Goal: Task Accomplishment & Management: Use online tool/utility

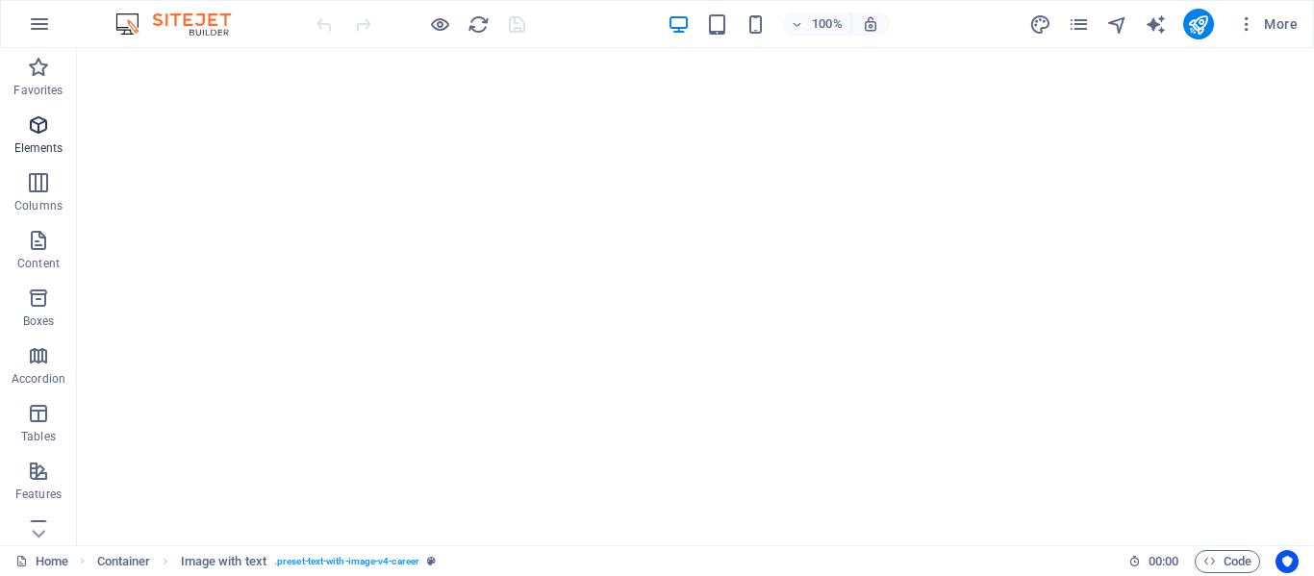
click at [43, 131] on icon "button" at bounding box center [38, 125] width 23 height 23
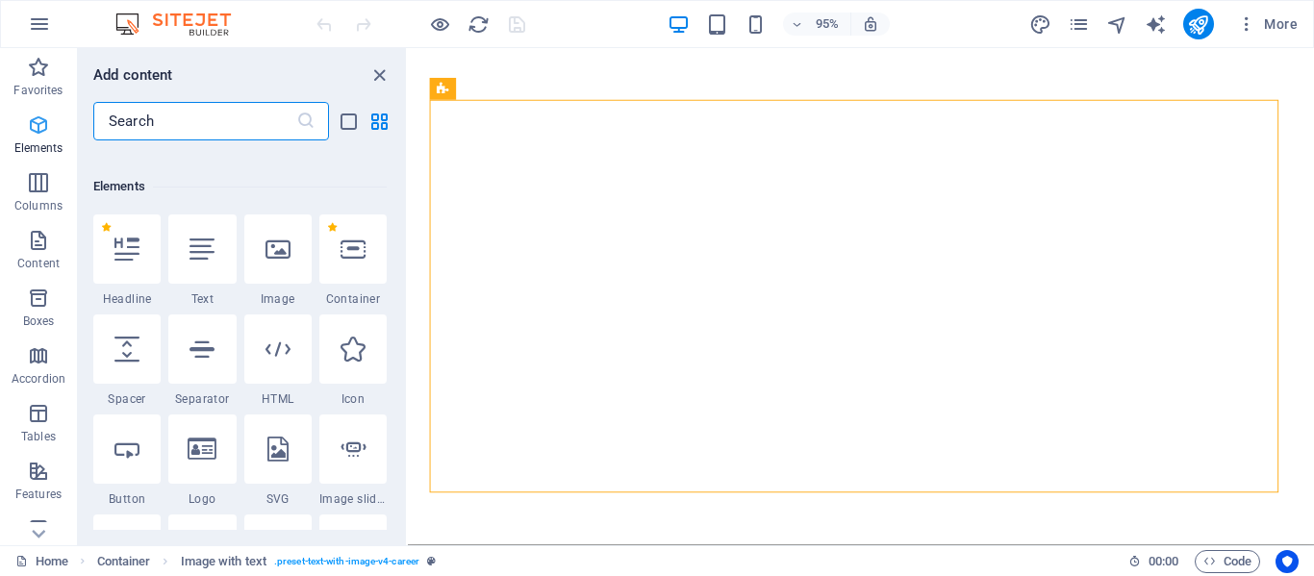
scroll to position [205, 0]
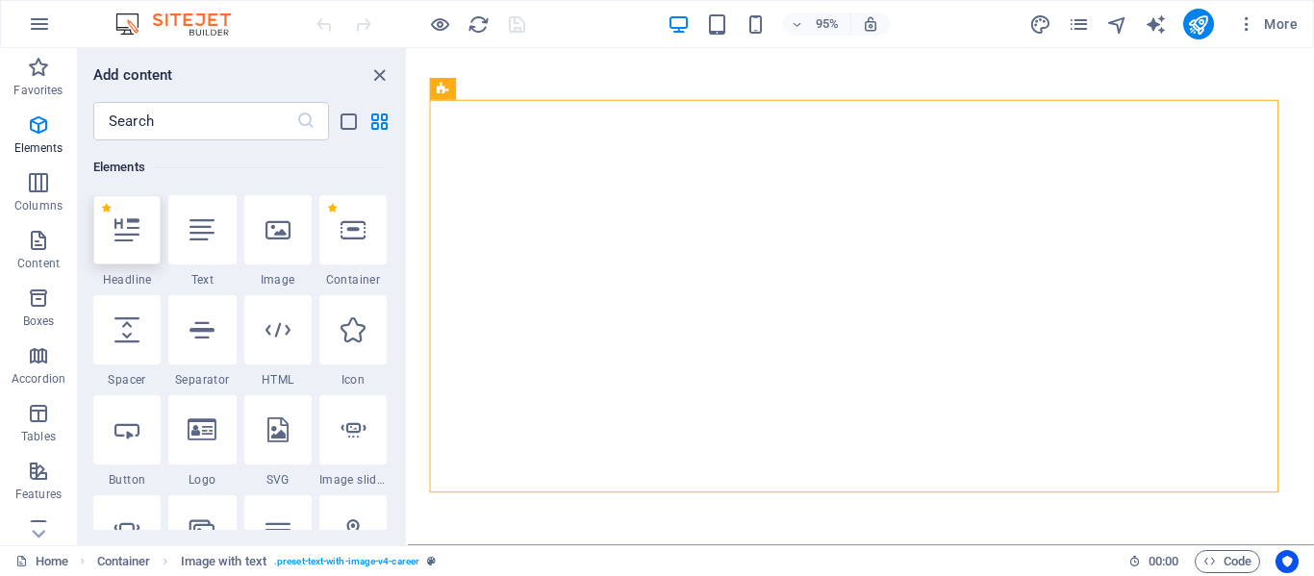
click at [137, 229] on icon at bounding box center [126, 229] width 25 height 25
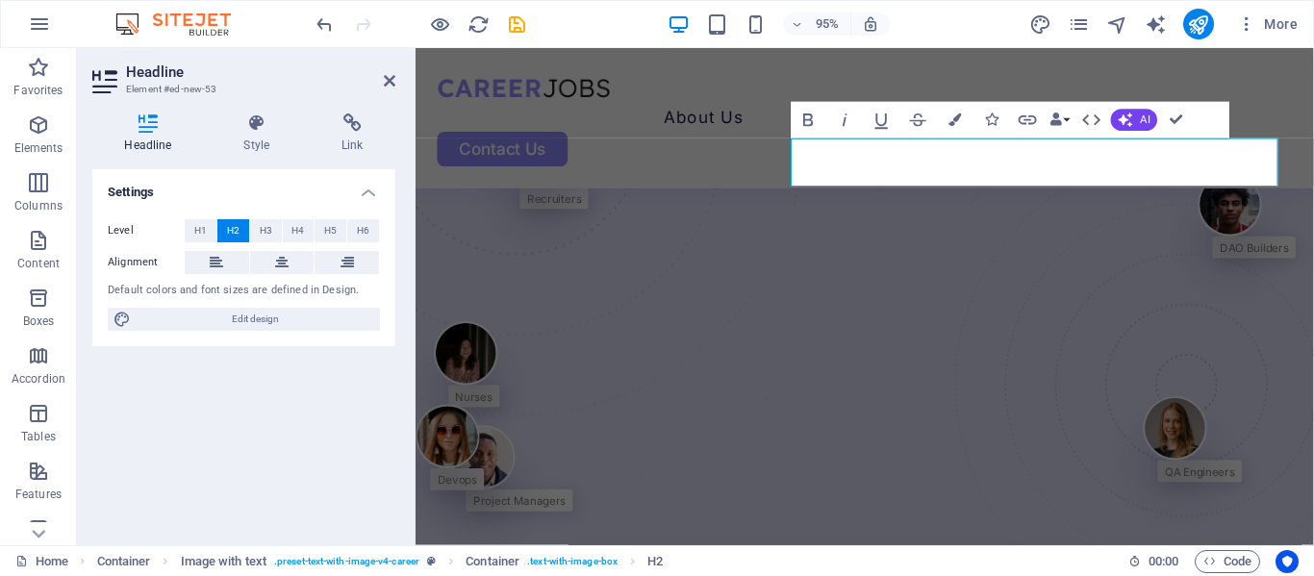
scroll to position [965, 0]
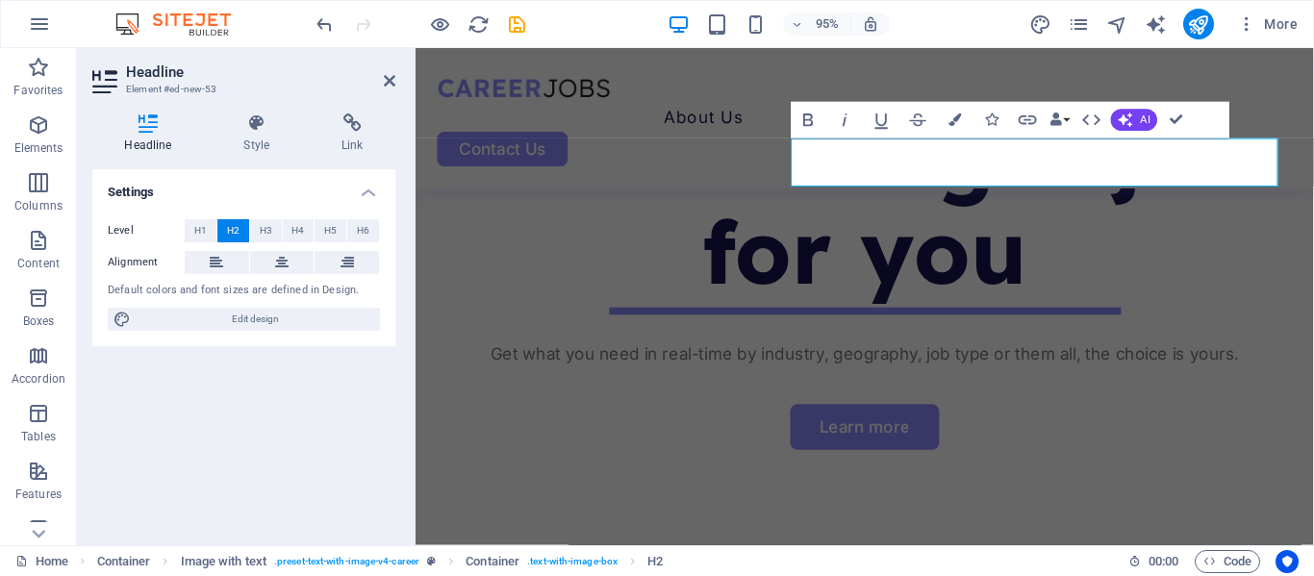
click at [153, 414] on div "Settings Level H1 H2 H3 H4 H5 H6 Alignment Default colors and font sizes are de…" at bounding box center [243, 349] width 303 height 361
click at [178, 331] on span "Edit design" at bounding box center [256, 319] width 238 height 23
select select "px"
select select "400"
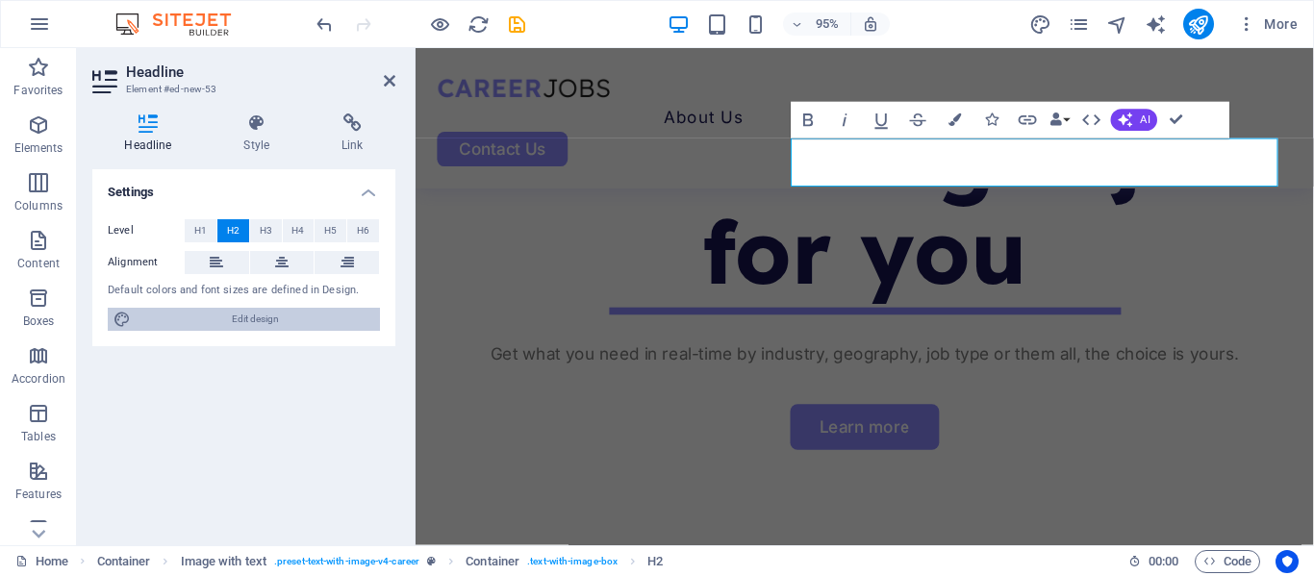
select select "px"
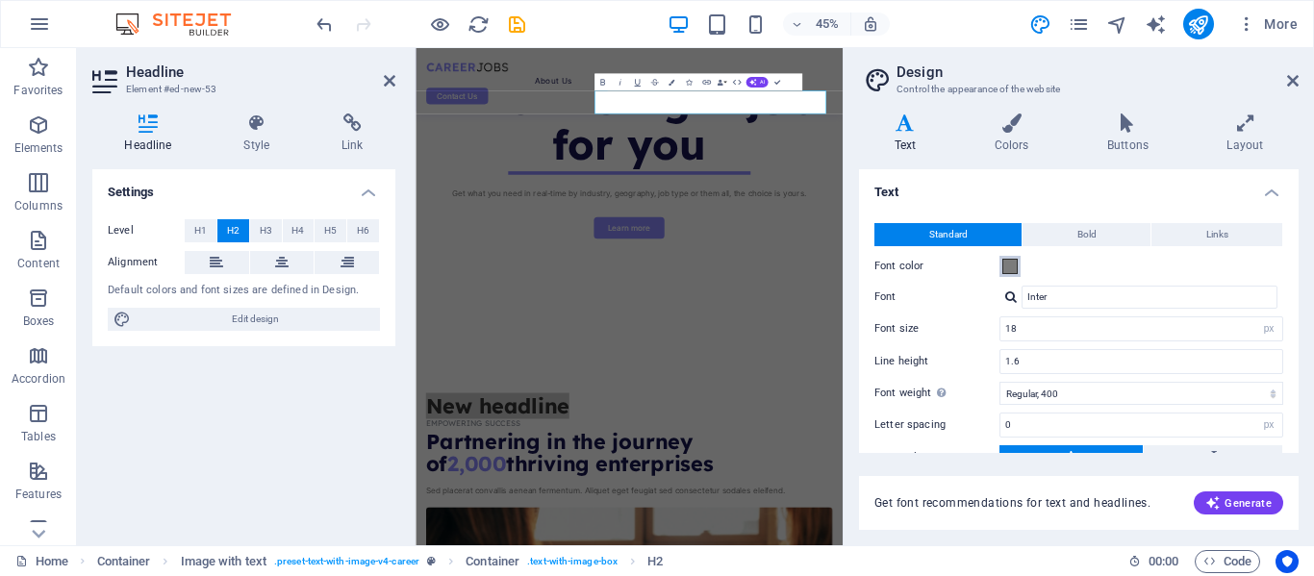
click at [1006, 266] on span at bounding box center [1010, 266] width 15 height 15
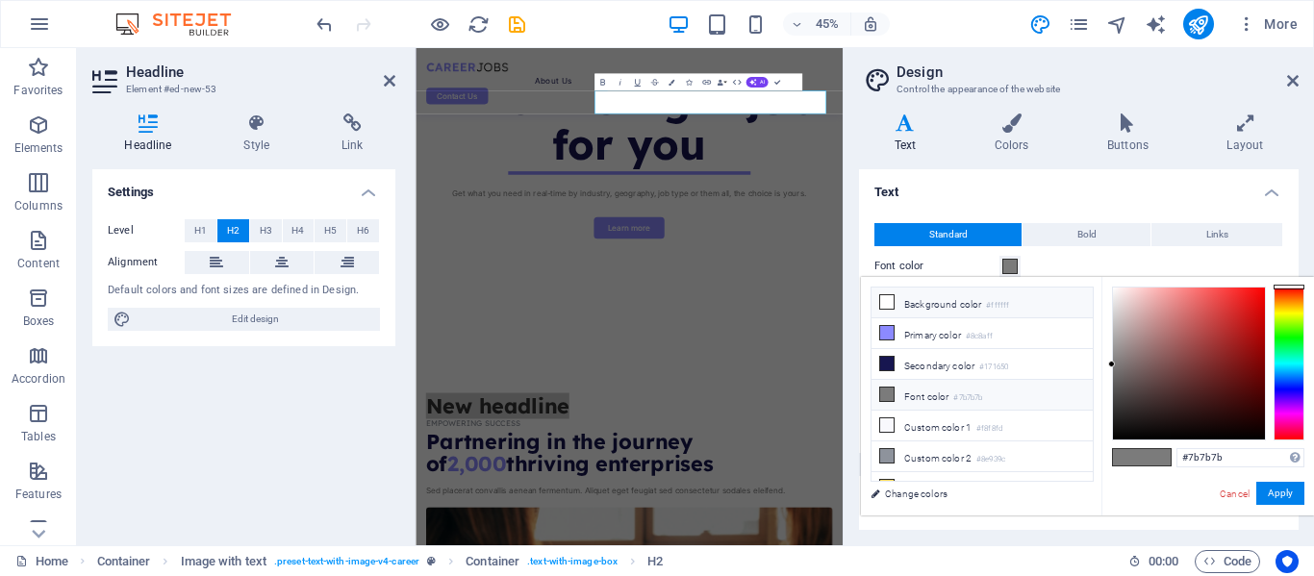
click at [888, 301] on icon at bounding box center [886, 301] width 13 height 13
type input "#ffffff"
click at [1285, 499] on button "Apply" at bounding box center [1281, 493] width 48 height 23
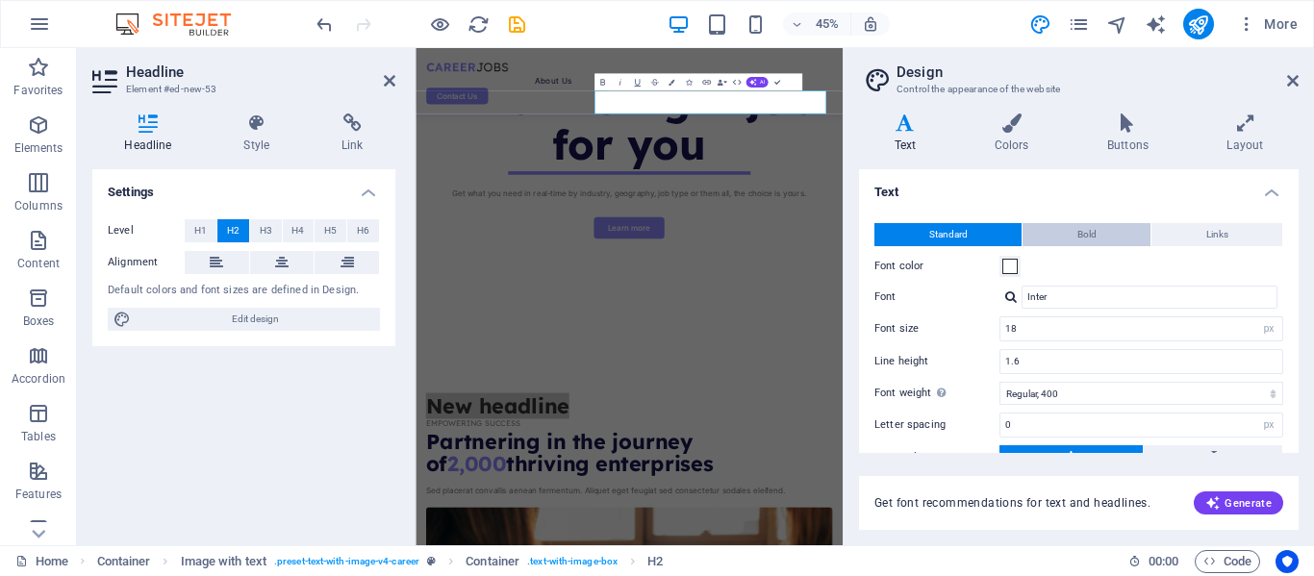
click at [1060, 230] on button "Bold" at bounding box center [1087, 234] width 128 height 23
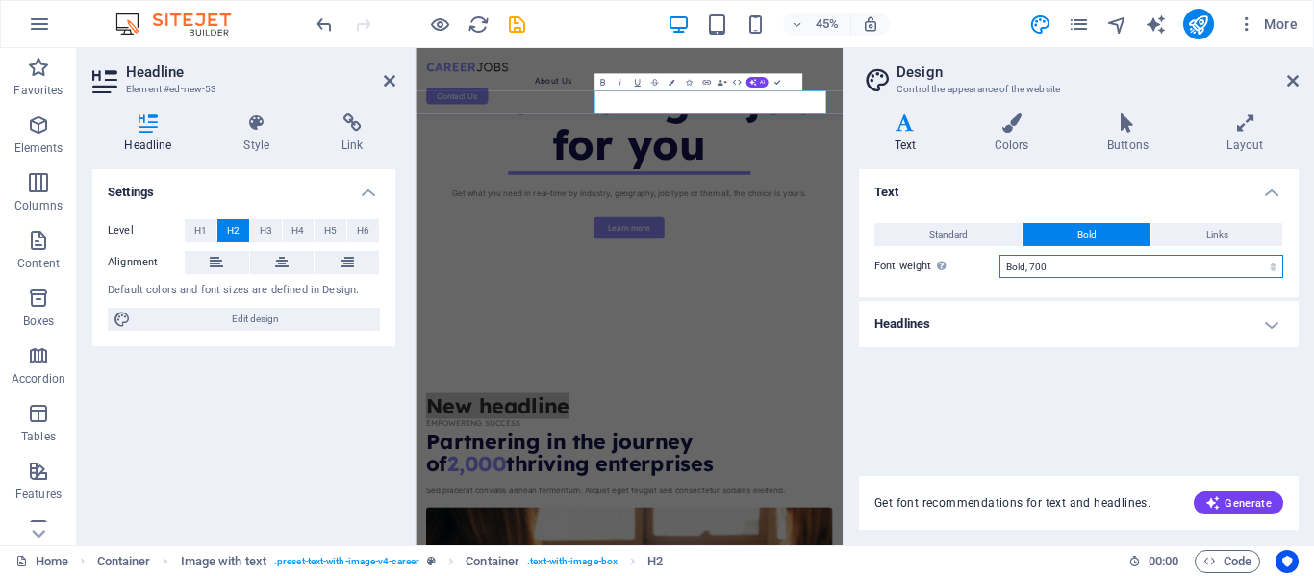
click at [1120, 267] on select "Thin, 100 Extra-light, 200 Light, 300 Regular, 400 Medium, 500 Semi-bold, 600 B…" at bounding box center [1142, 266] width 284 height 23
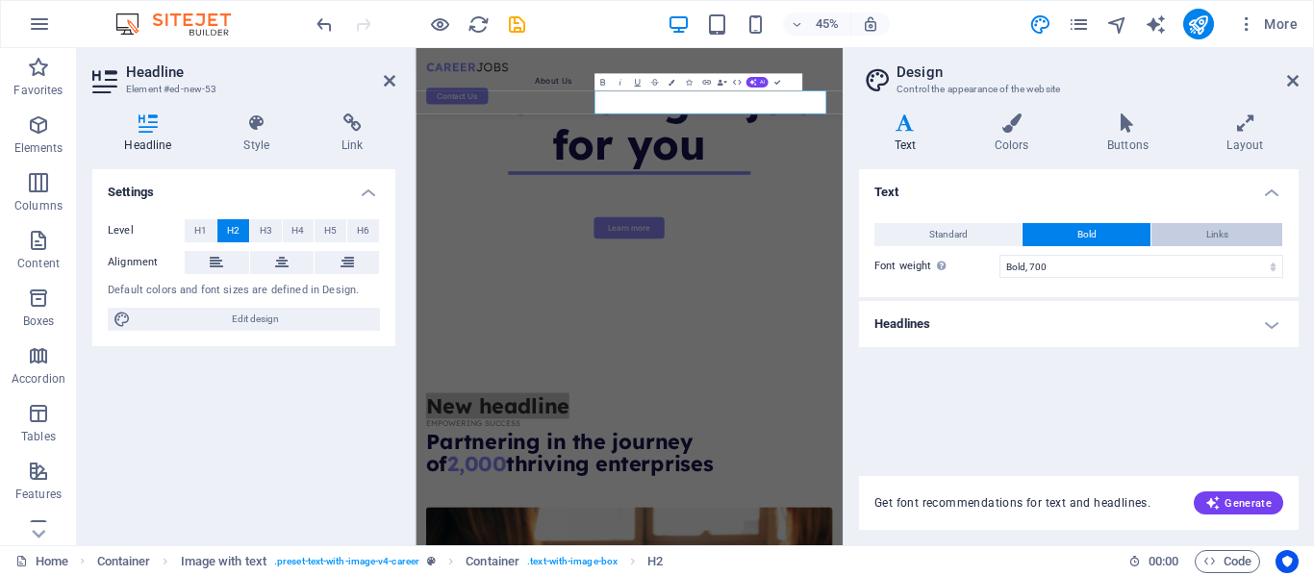
click at [1196, 229] on button "Links" at bounding box center [1217, 234] width 131 height 23
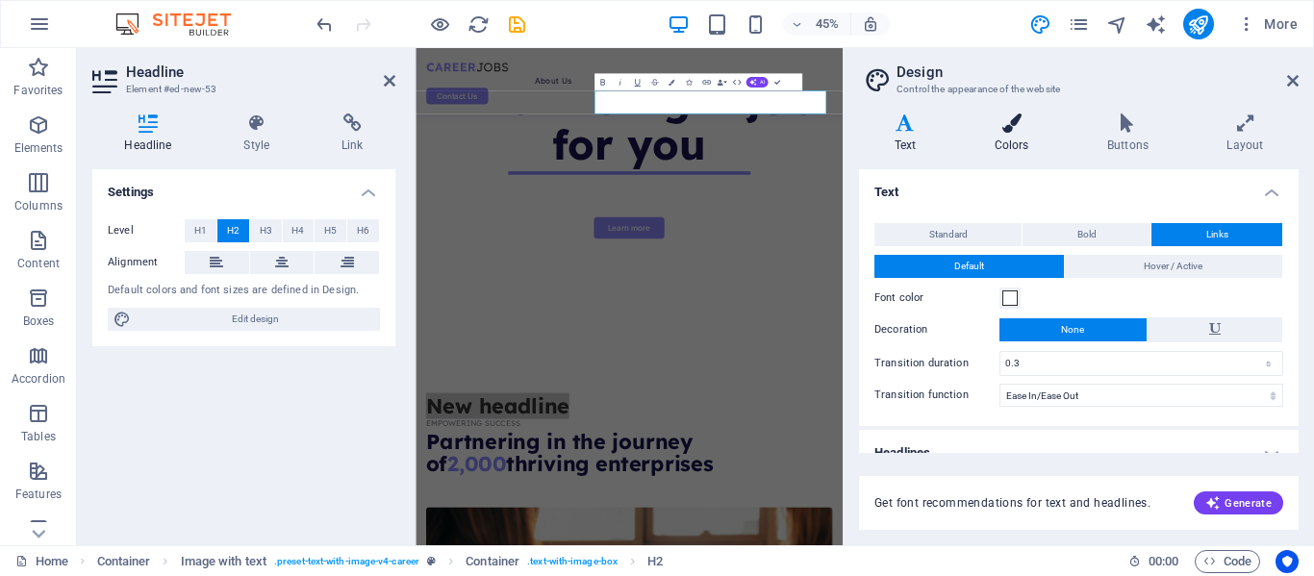
scroll to position [23, 0]
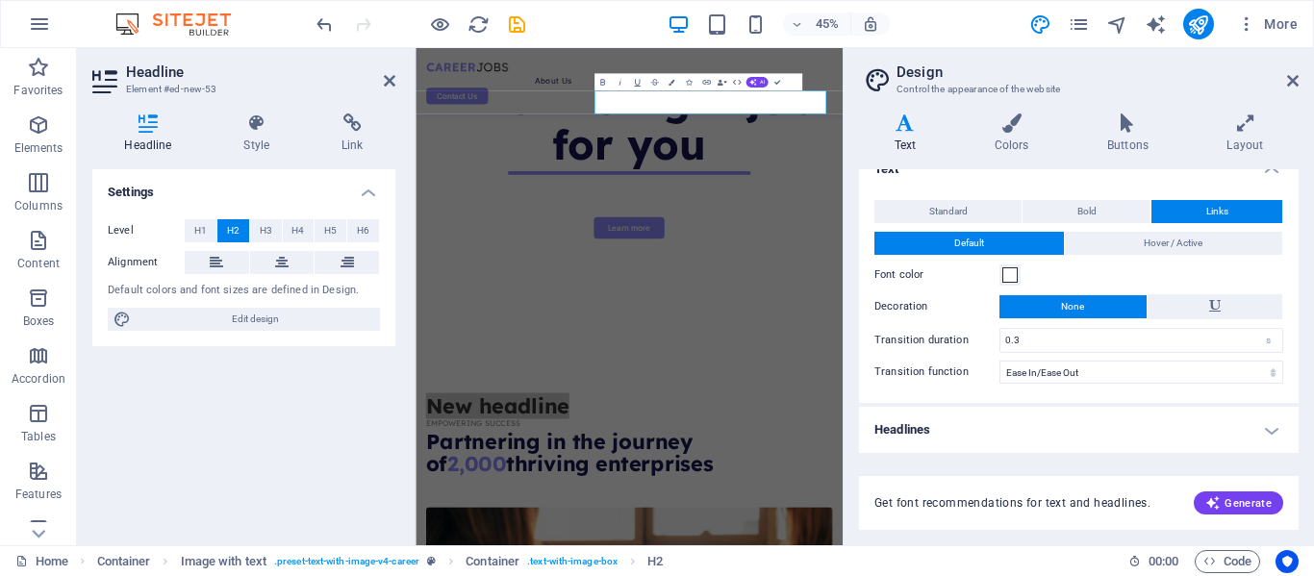
click at [244, 396] on div "Settings Level H1 H2 H3 H4 H5 H6 Alignment Default colors and font sizes are de…" at bounding box center [243, 349] width 303 height 361
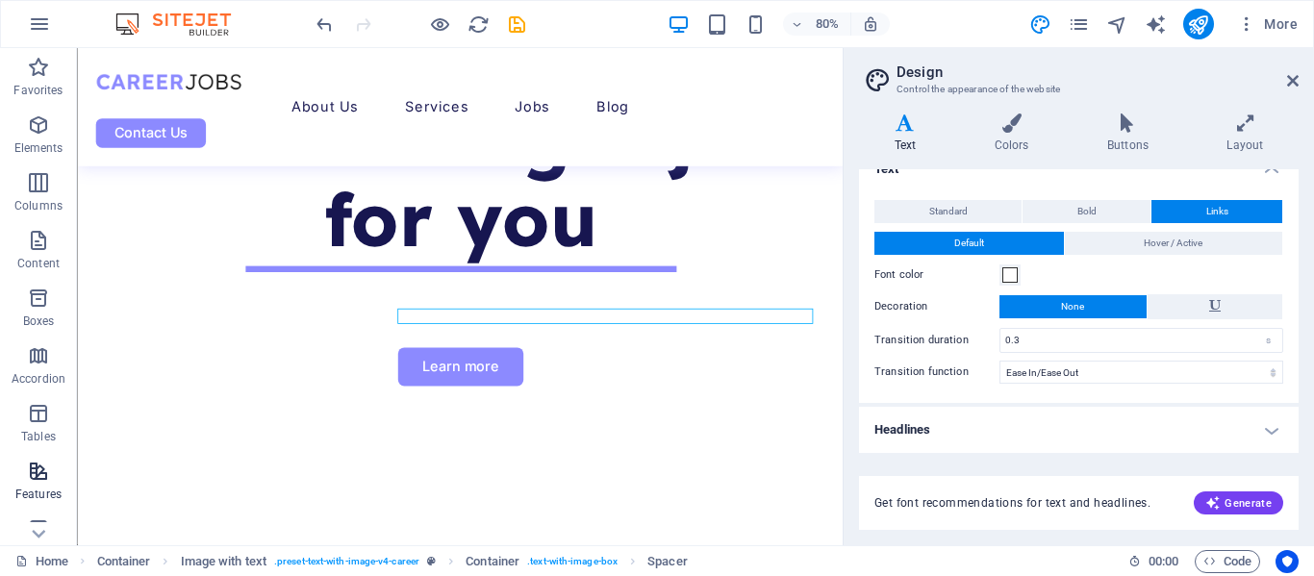
click at [28, 496] on p "Features" at bounding box center [38, 494] width 46 height 15
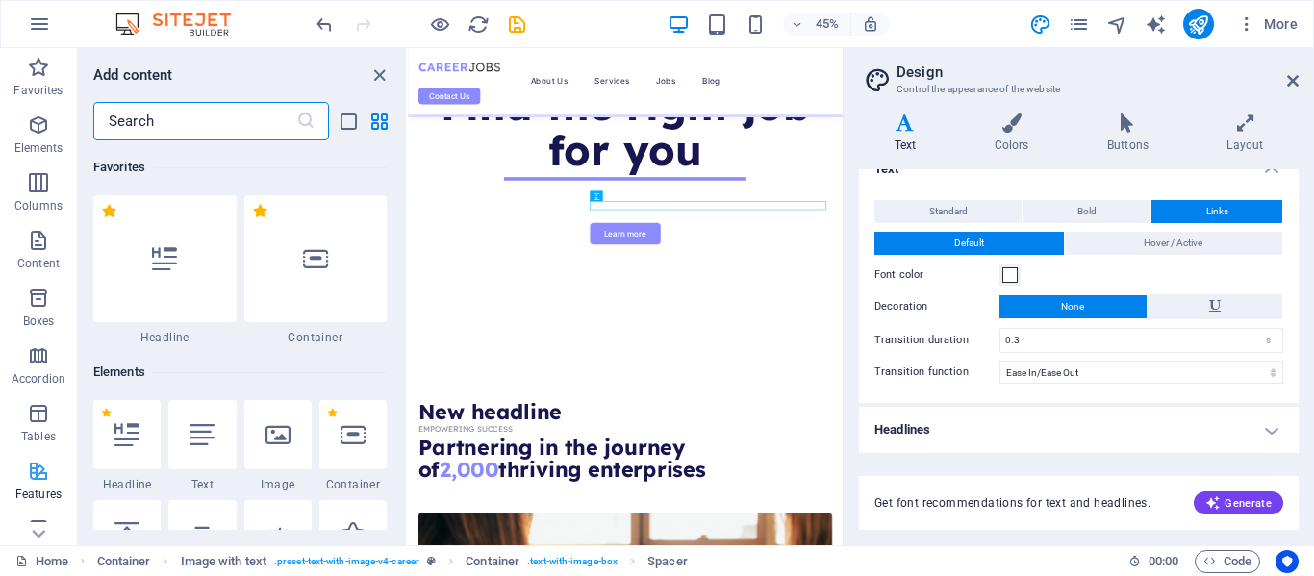
scroll to position [488, 0]
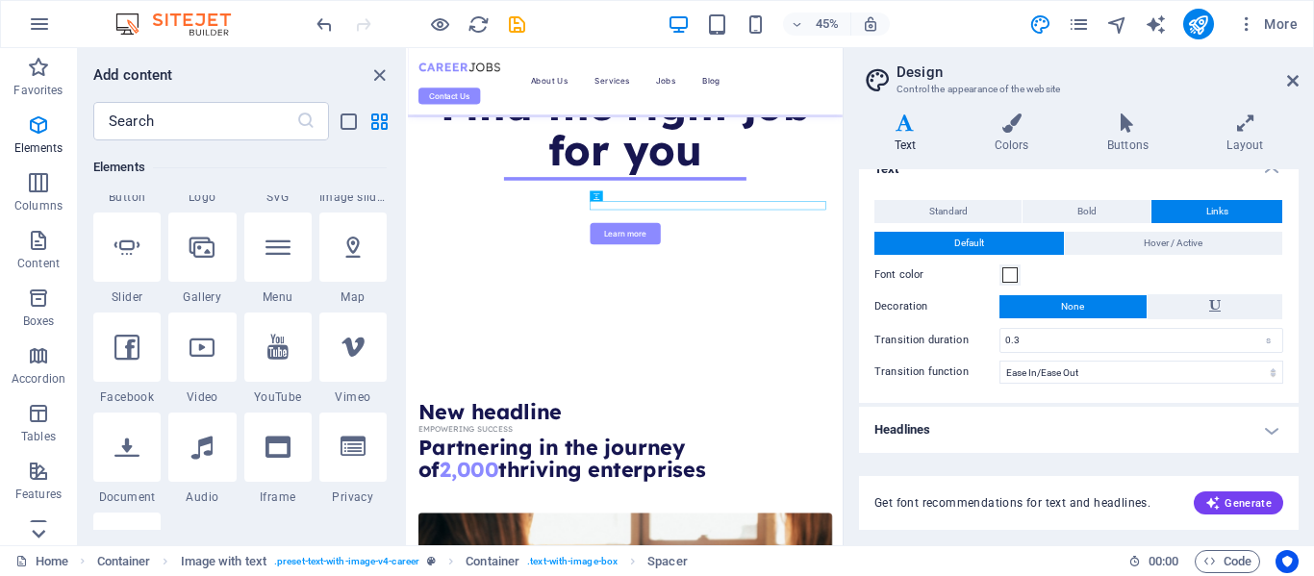
click at [35, 529] on icon at bounding box center [38, 534] width 27 height 27
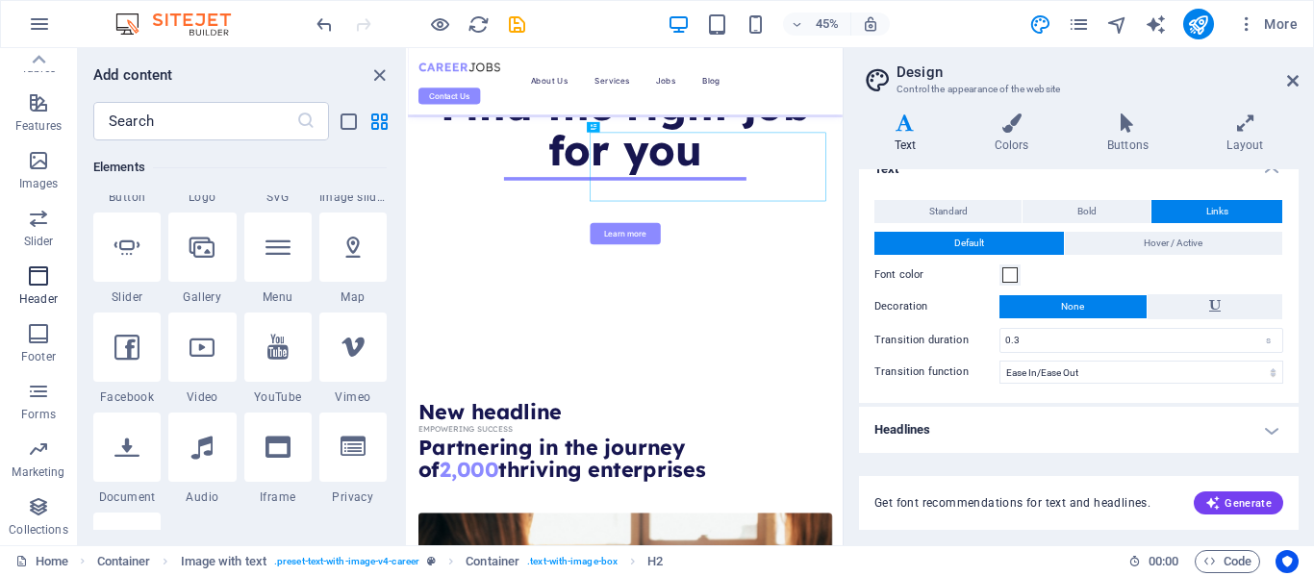
click at [39, 292] on p "Header" at bounding box center [38, 299] width 38 height 15
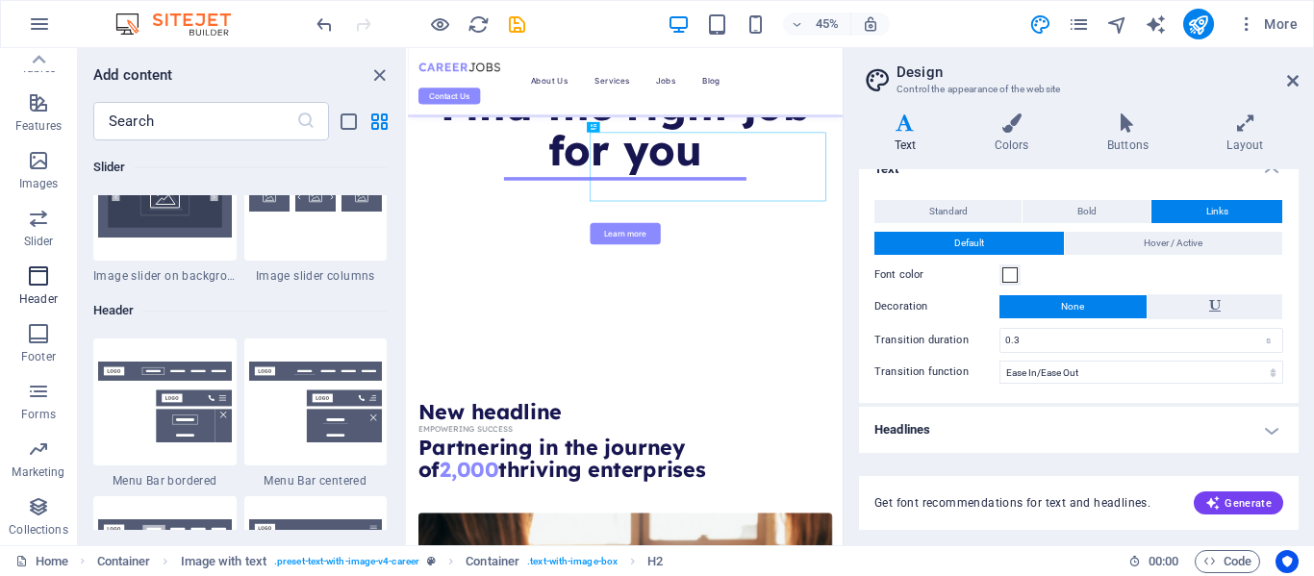
scroll to position [11586, 0]
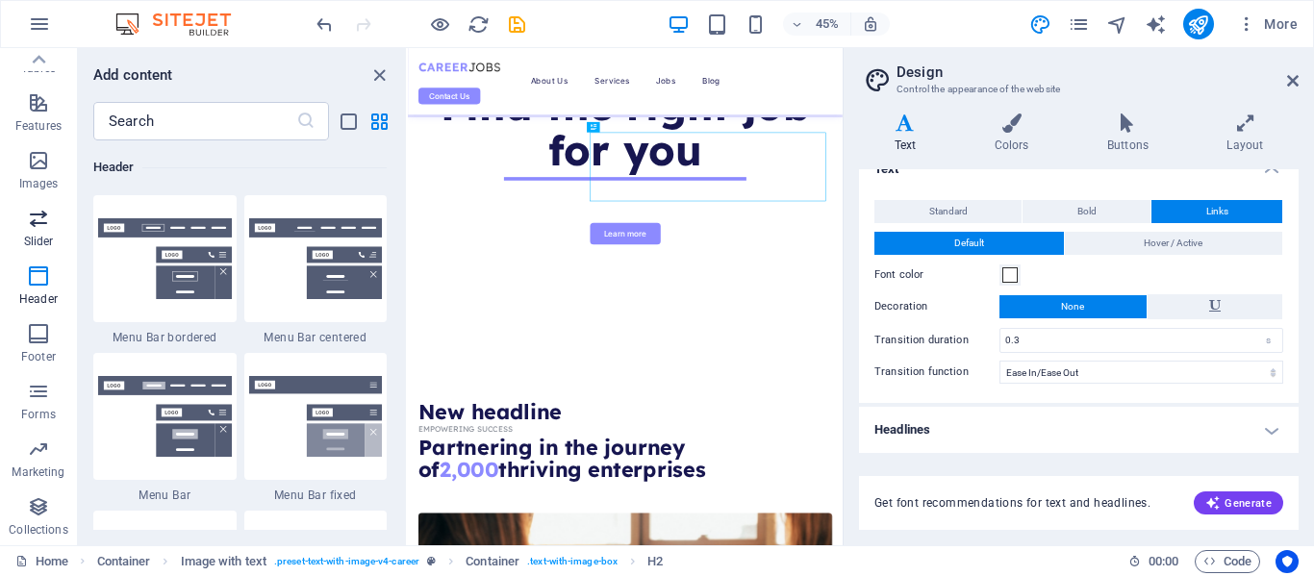
click at [38, 247] on p "Slider" at bounding box center [39, 241] width 30 height 15
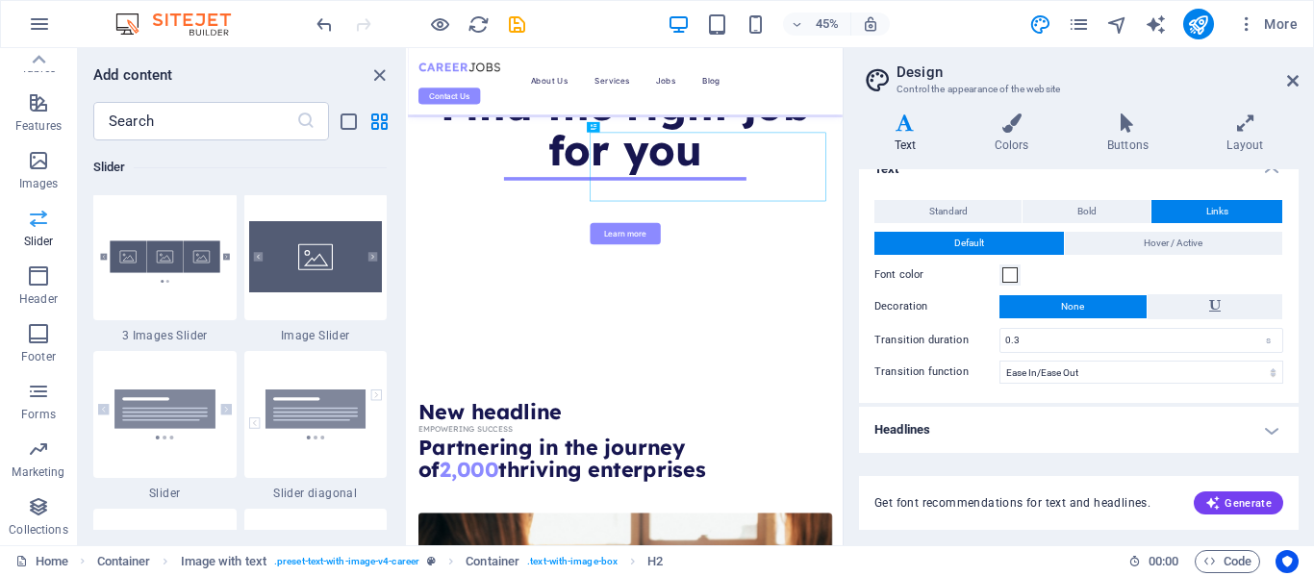
scroll to position [10908, 0]
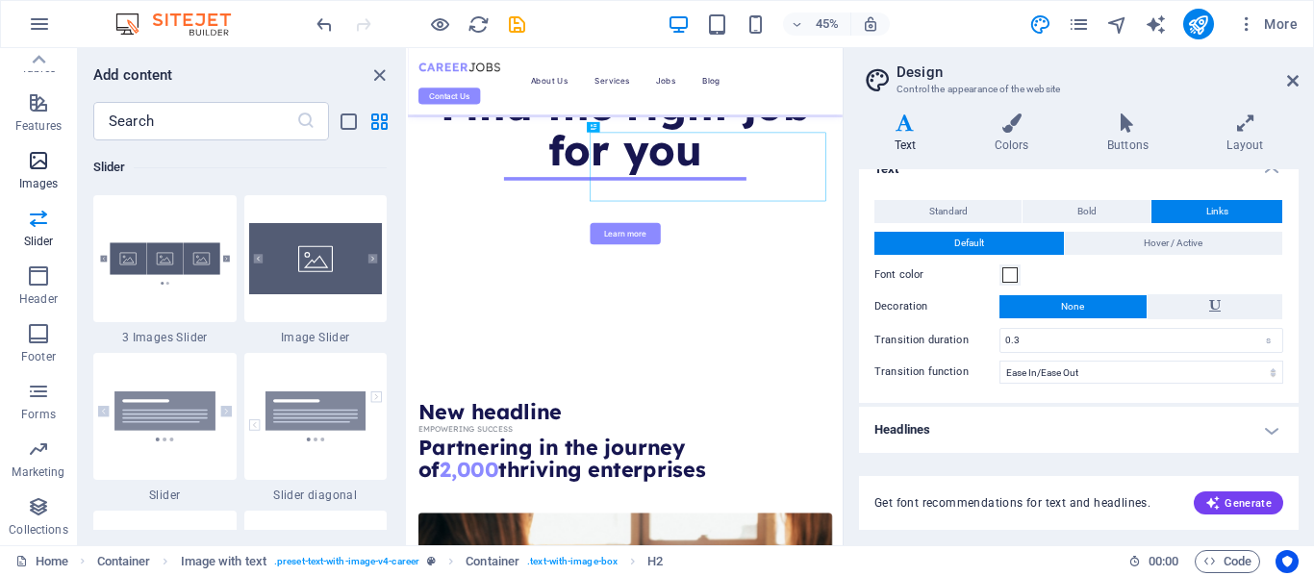
click at [40, 164] on icon "button" at bounding box center [38, 160] width 23 height 23
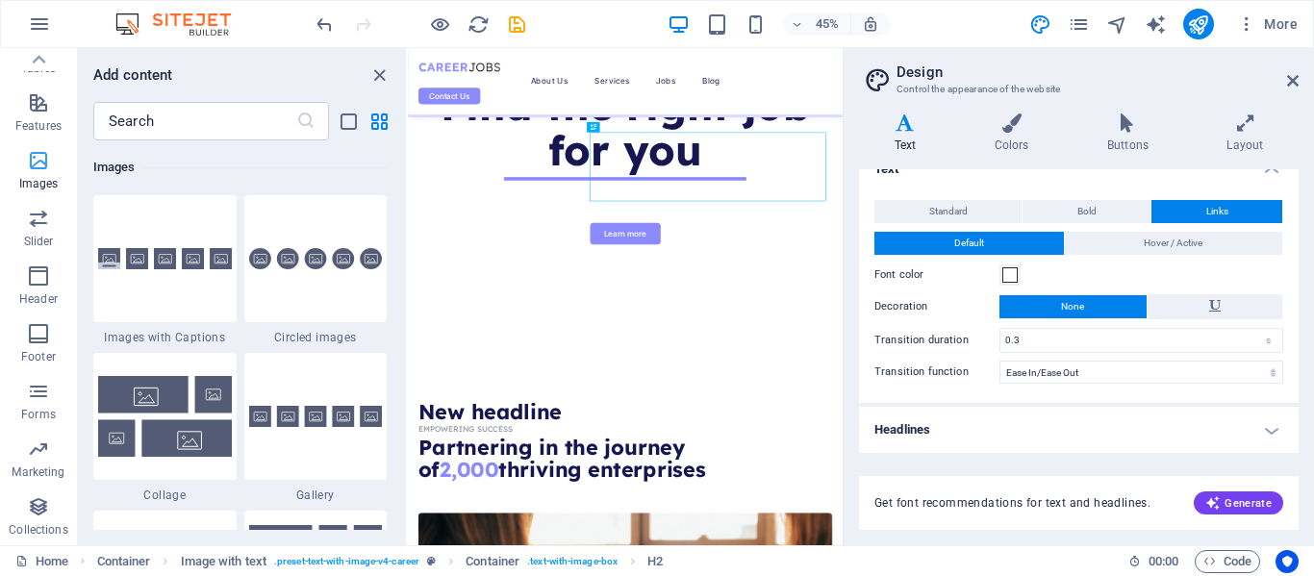
scroll to position [9756, 0]
click at [40, 86] on button "Features" at bounding box center [38, 113] width 77 height 58
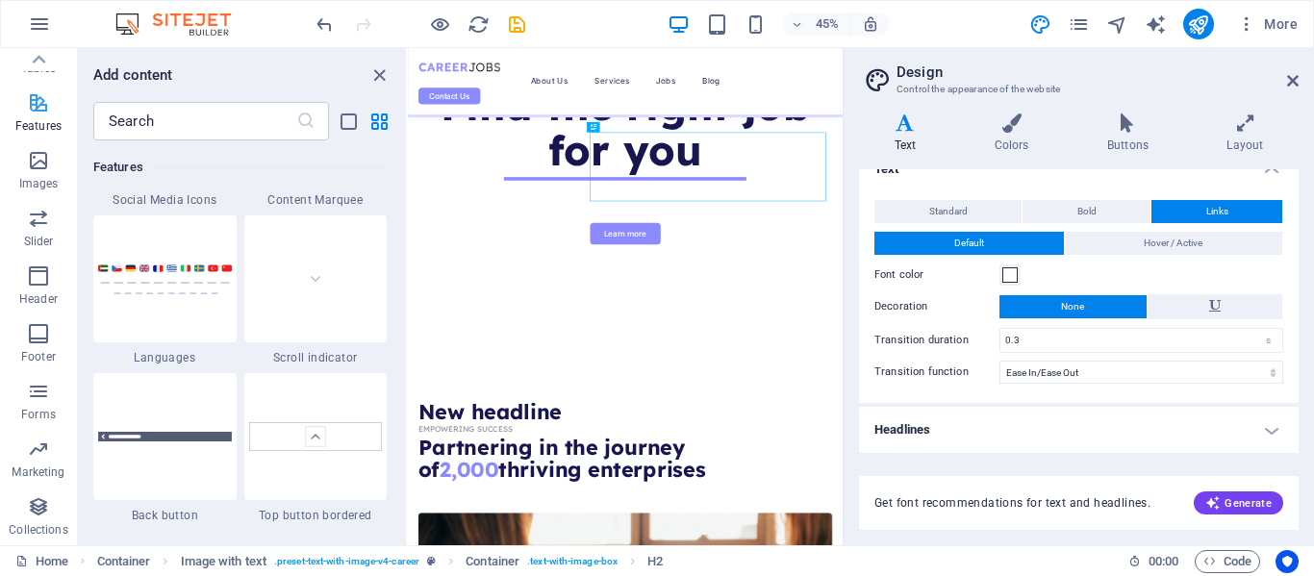
scroll to position [7500, 0]
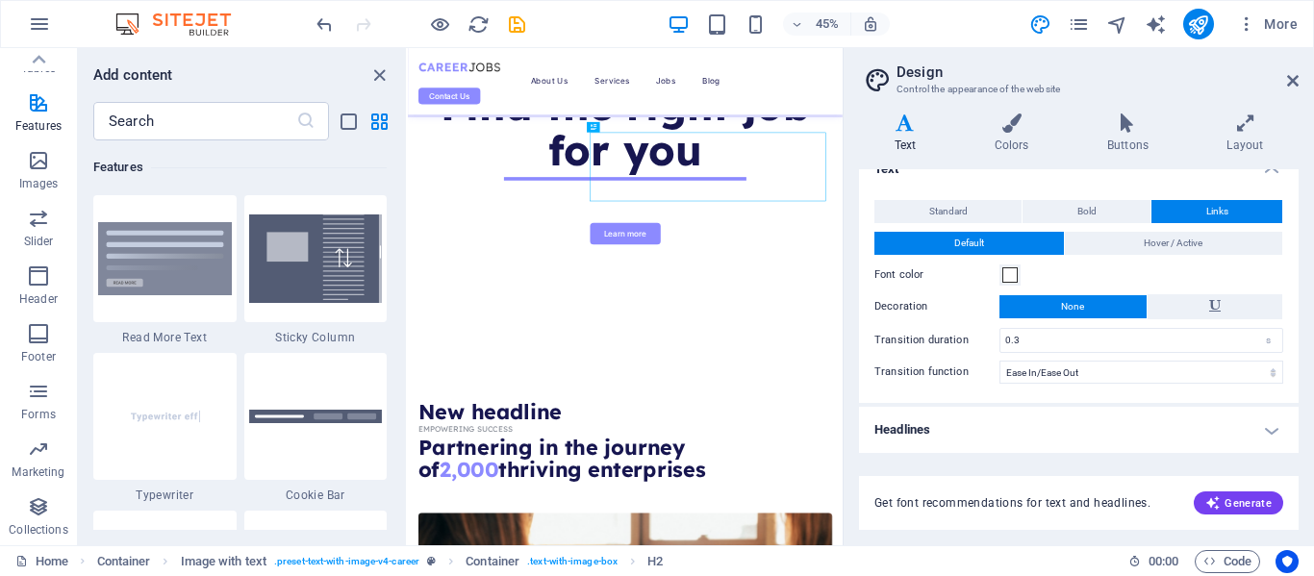
click at [134, 21] on img at bounding box center [183, 24] width 144 height 23
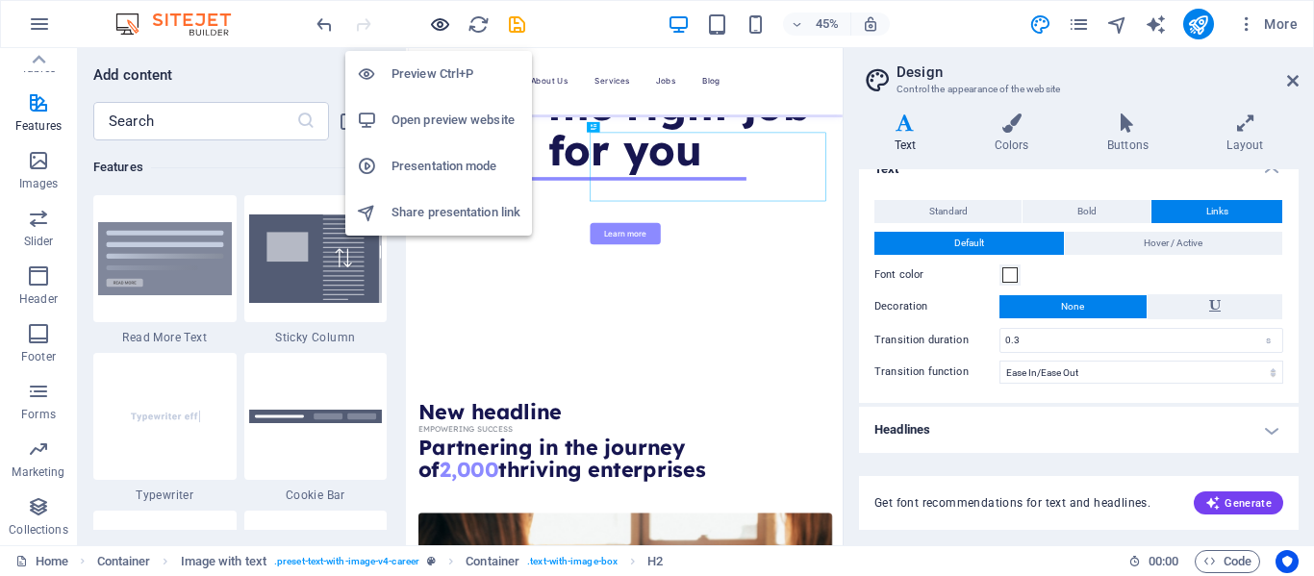
click at [436, 23] on icon "button" at bounding box center [440, 24] width 22 height 22
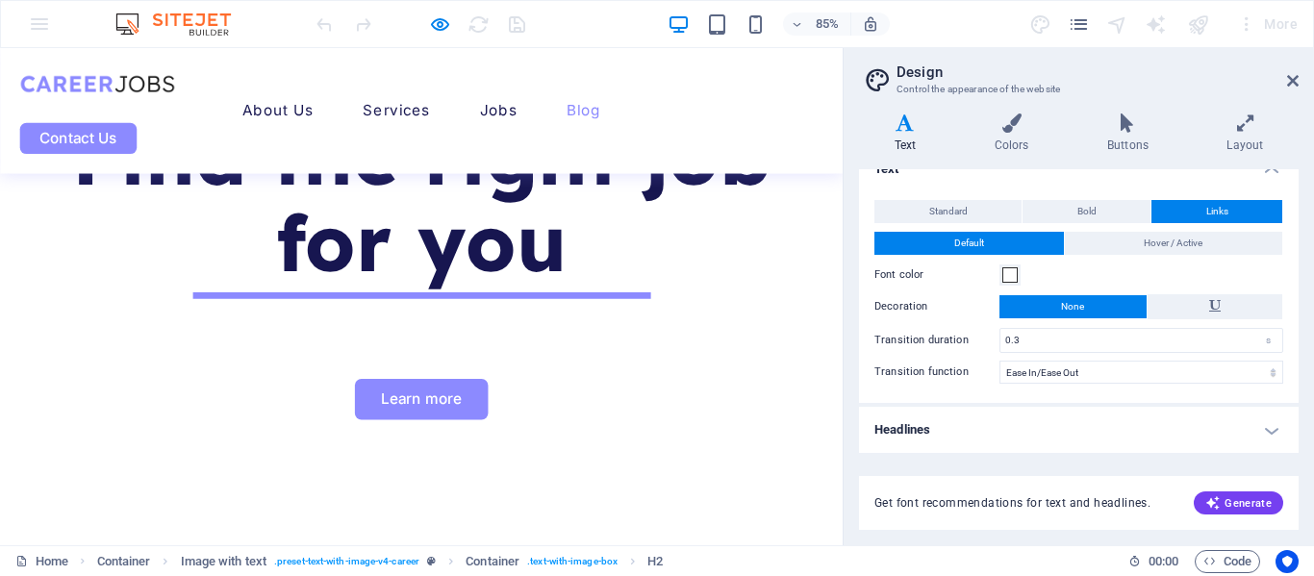
click at [703, 114] on link "Blog" at bounding box center [687, 122] width 40 height 17
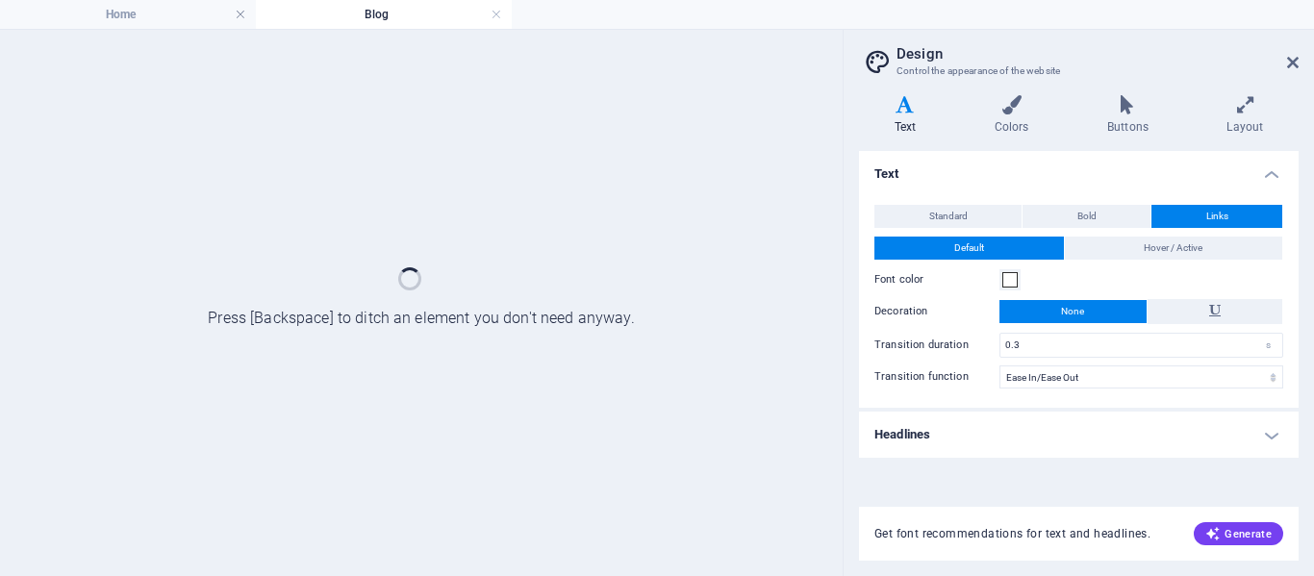
scroll to position [0, 0]
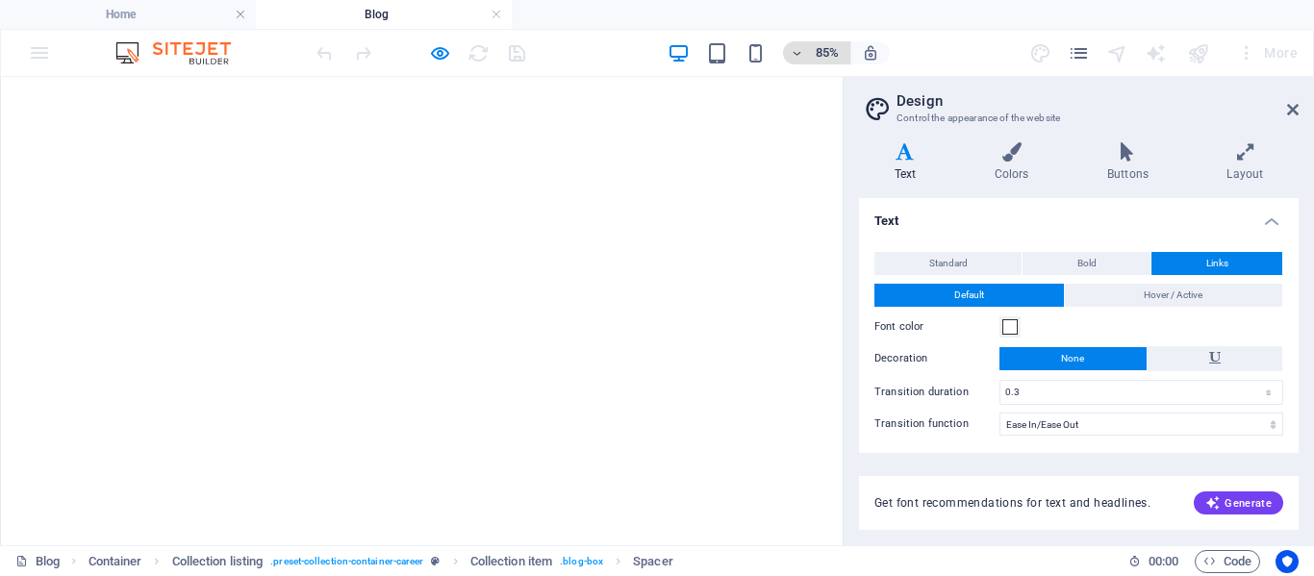
click at [809, 64] on span "85%" at bounding box center [817, 52] width 52 height 23
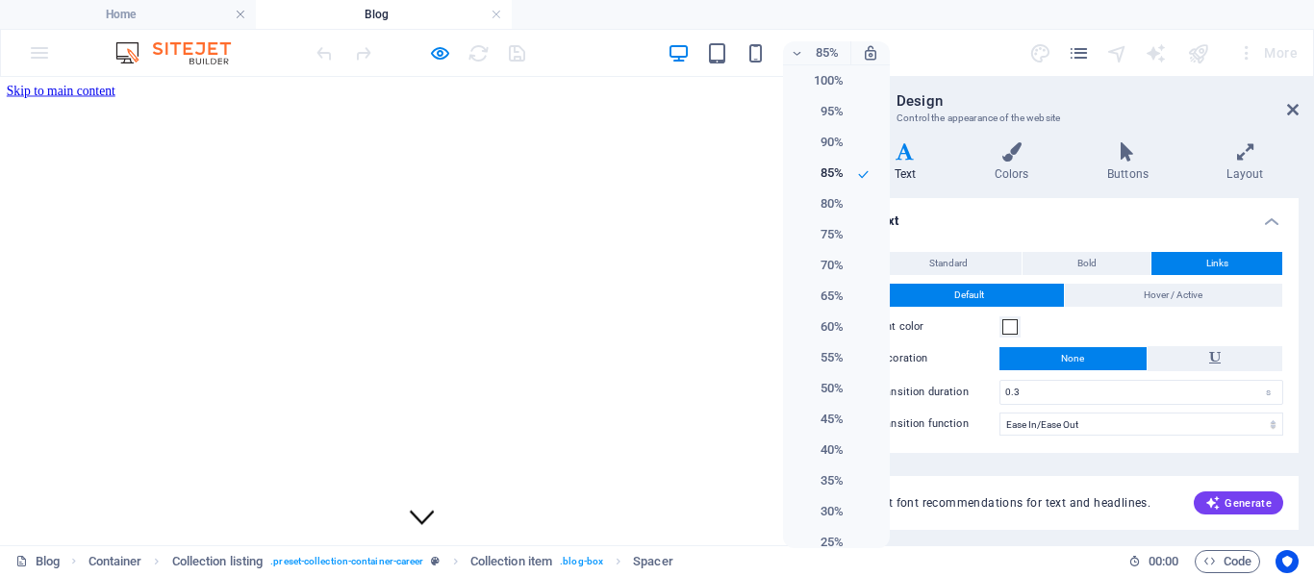
click at [872, 61] on div at bounding box center [657, 288] width 1314 height 576
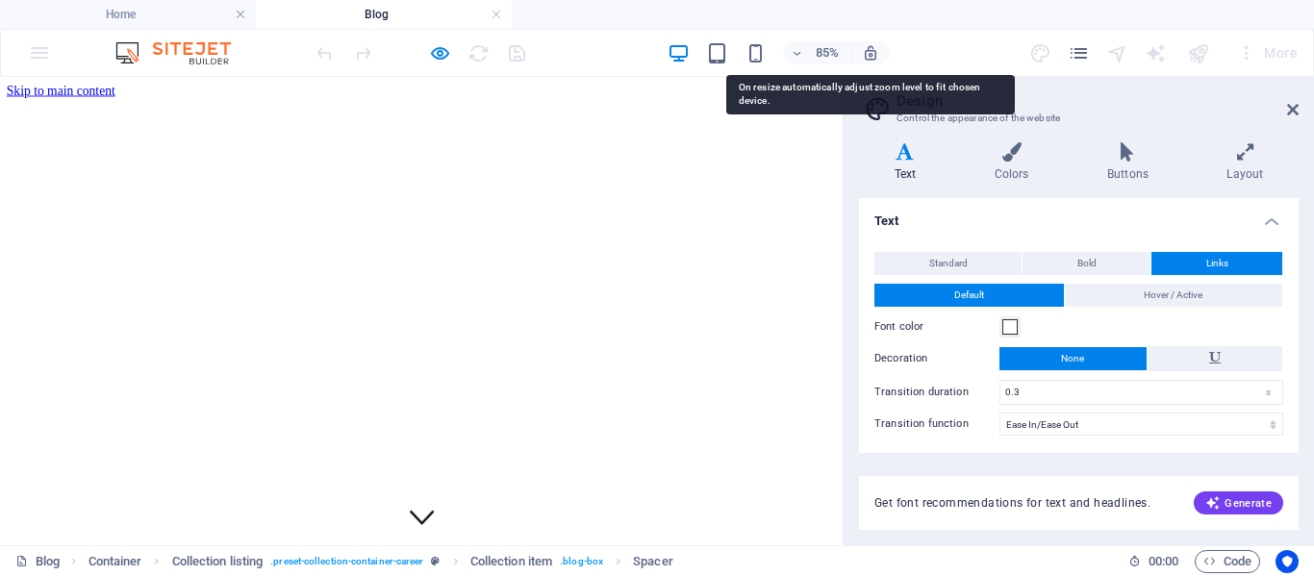
click at [872, 61] on icon "button" at bounding box center [870, 52] width 17 height 17
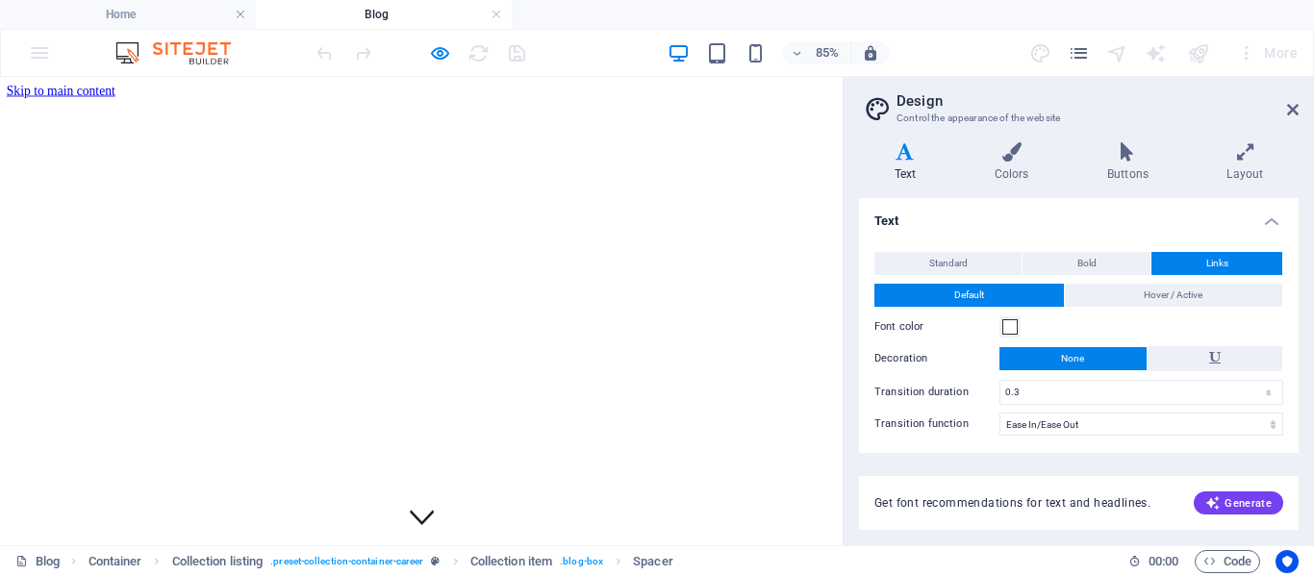
click at [1300, 114] on aside "Design Control the appearance of the website Variants Text Colors Buttons Layou…" at bounding box center [1078, 311] width 471 height 469
